Goal: Register for event/course

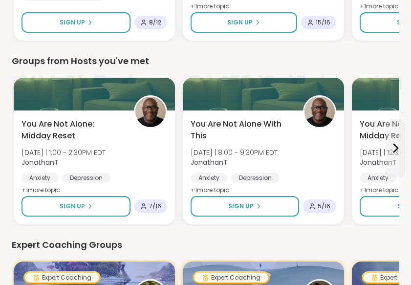
scroll to position [312, 1]
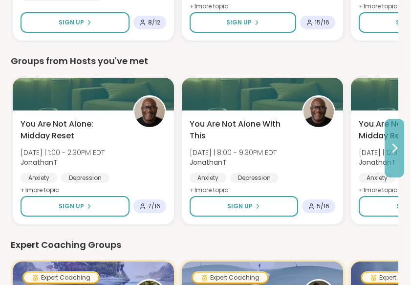
click at [394, 146] on icon at bounding box center [395, 148] width 12 height 12
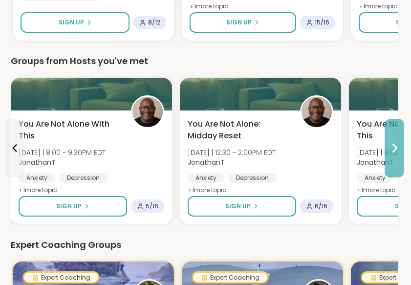
click at [394, 146] on icon at bounding box center [395, 148] width 12 height 12
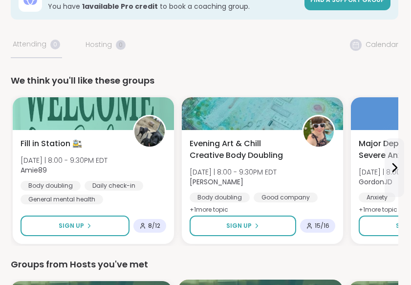
scroll to position [108, 1]
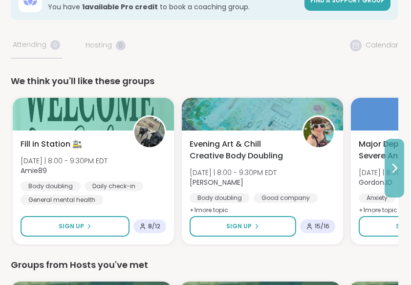
click at [396, 169] on icon at bounding box center [395, 168] width 12 height 12
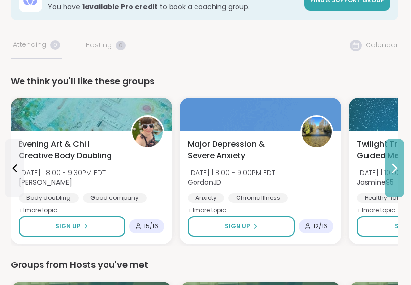
click at [396, 169] on icon at bounding box center [395, 168] width 12 height 12
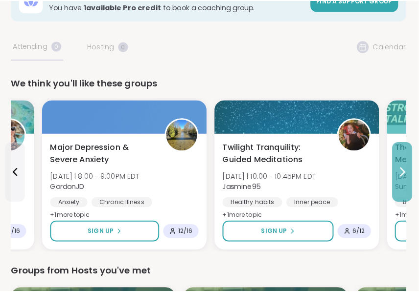
scroll to position [108, 0]
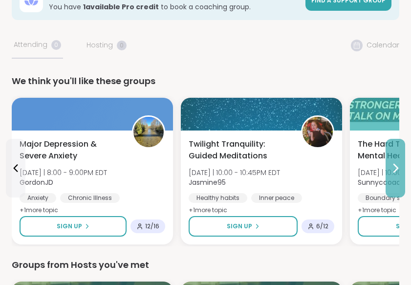
click at [396, 169] on icon at bounding box center [396, 168] width 12 height 12
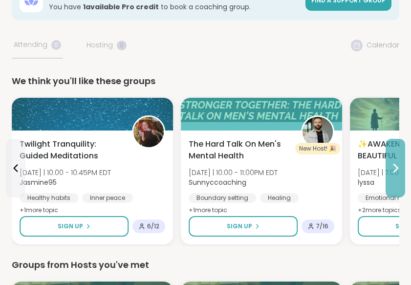
click at [396, 169] on icon at bounding box center [396, 168] width 12 height 12
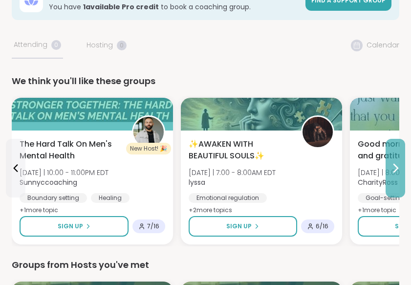
click at [396, 169] on icon at bounding box center [396, 168] width 12 height 12
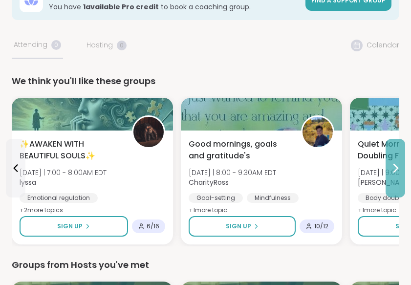
click at [396, 169] on icon at bounding box center [396, 168] width 12 height 12
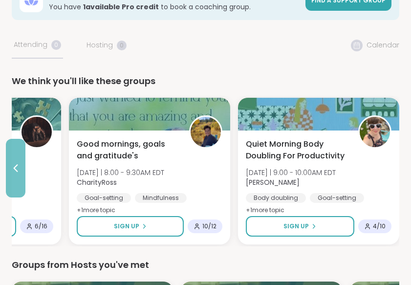
click at [15, 165] on icon at bounding box center [16, 168] width 12 height 12
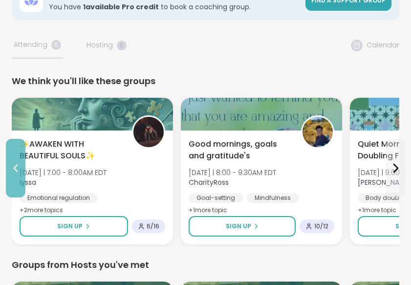
click at [20, 159] on button at bounding box center [16, 168] width 20 height 59
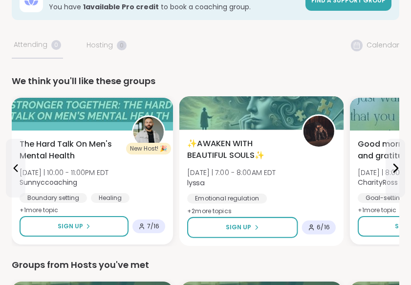
click at [248, 155] on span "✨AWAKEN WITH BEAUTIFUL SOULS✨" at bounding box center [239, 150] width 104 height 24
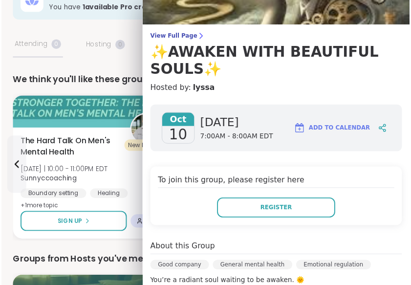
scroll to position [53, 0]
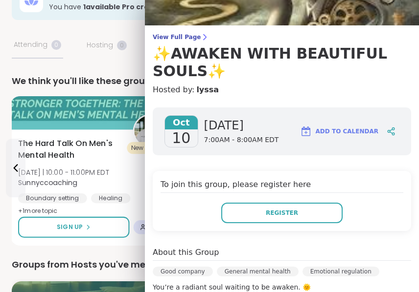
click at [133, 141] on div "New Host! 🎉" at bounding box center [150, 131] width 34 height 34
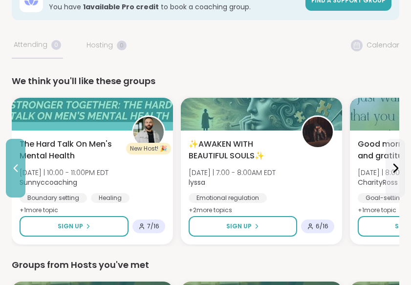
click at [16, 159] on button at bounding box center [16, 168] width 20 height 59
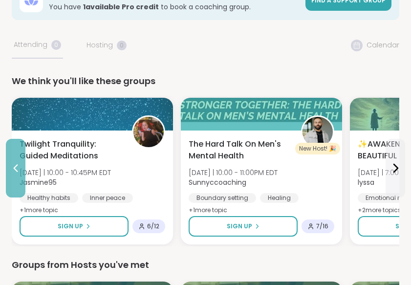
click at [16, 159] on button at bounding box center [16, 168] width 20 height 59
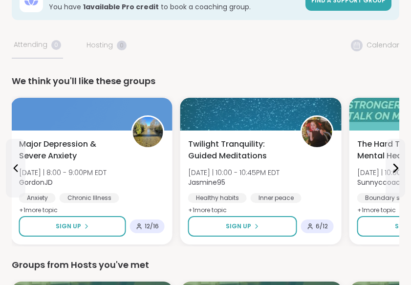
scroll to position [0, 0]
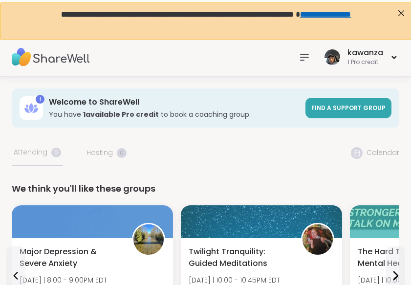
click at [307, 62] on icon at bounding box center [305, 57] width 12 height 12
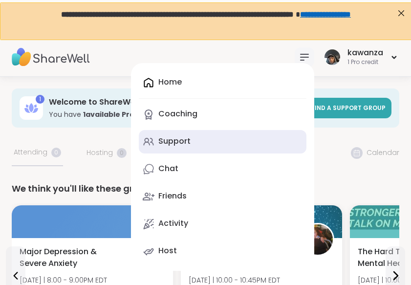
click at [167, 142] on div "Support" at bounding box center [174, 141] width 32 height 11
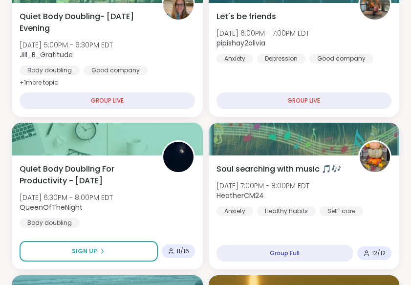
scroll to position [437, 0]
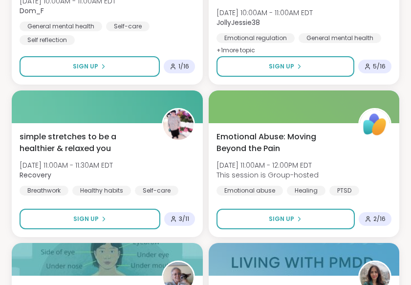
scroll to position [2464, 0]
